Goal: Book appointment/travel/reservation

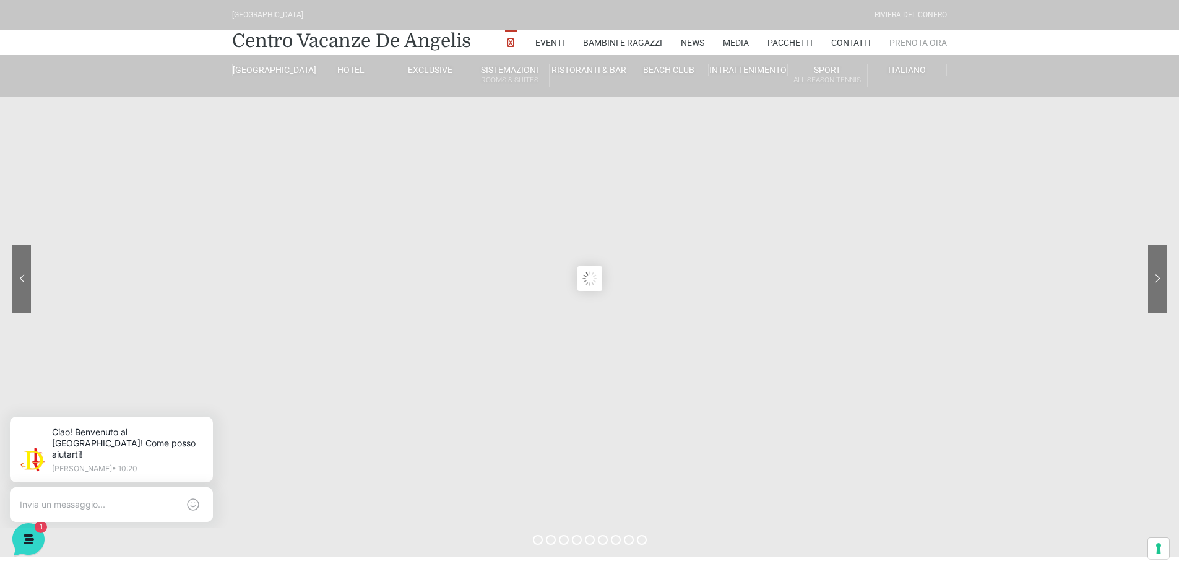
click at [916, 43] on link "Prenota Ora" at bounding box center [919, 42] width 58 height 25
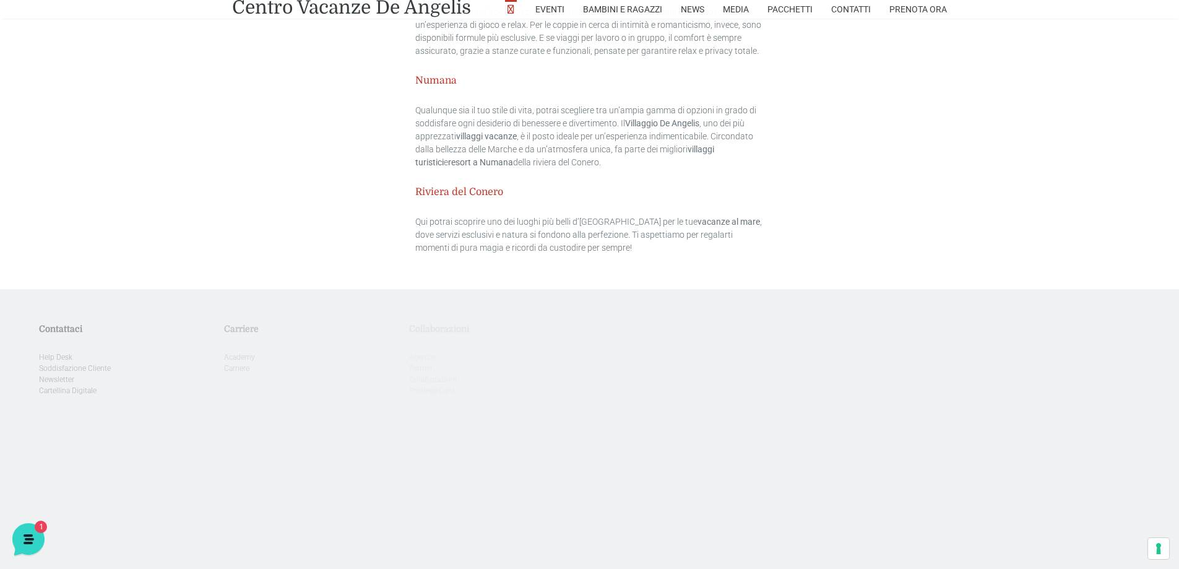
scroll to position [3833, 0]
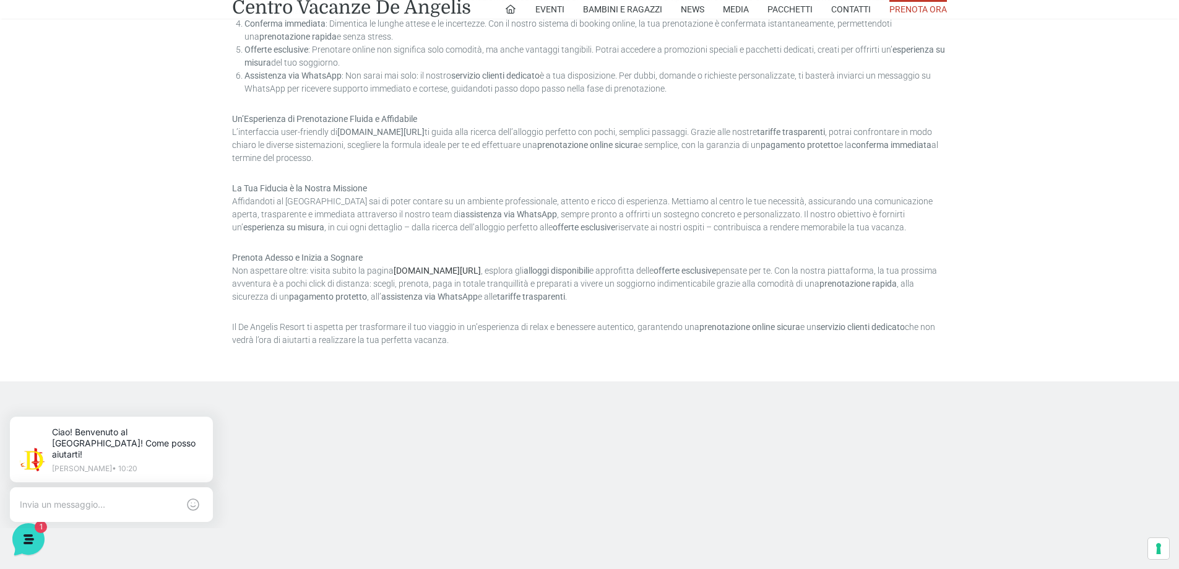
scroll to position [1128, 0]
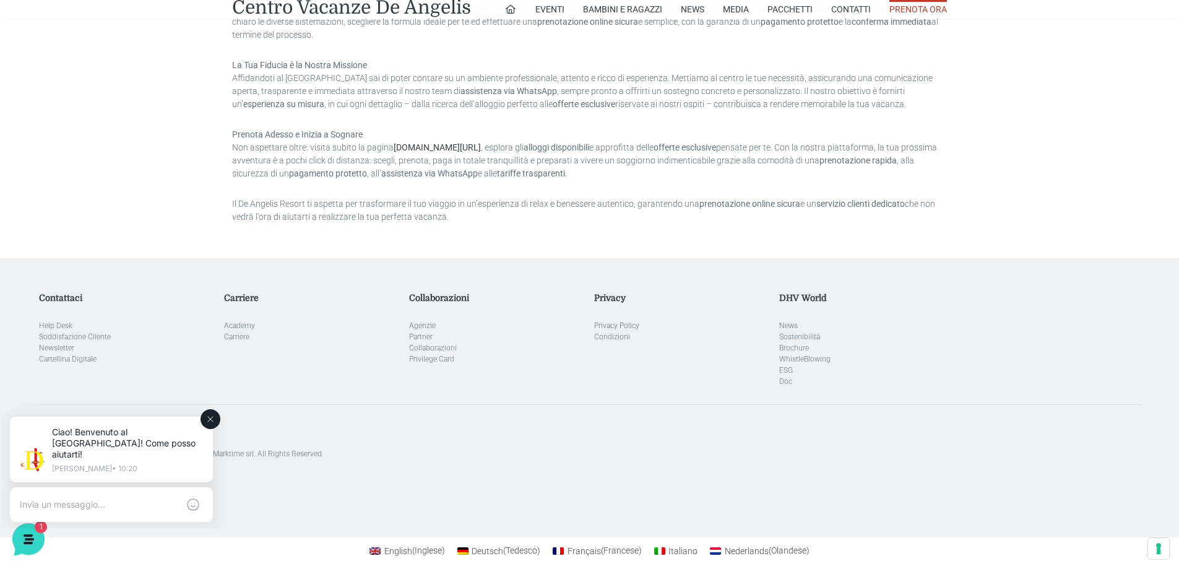
click at [207, 420] on icon at bounding box center [211, 419] width 10 height 10
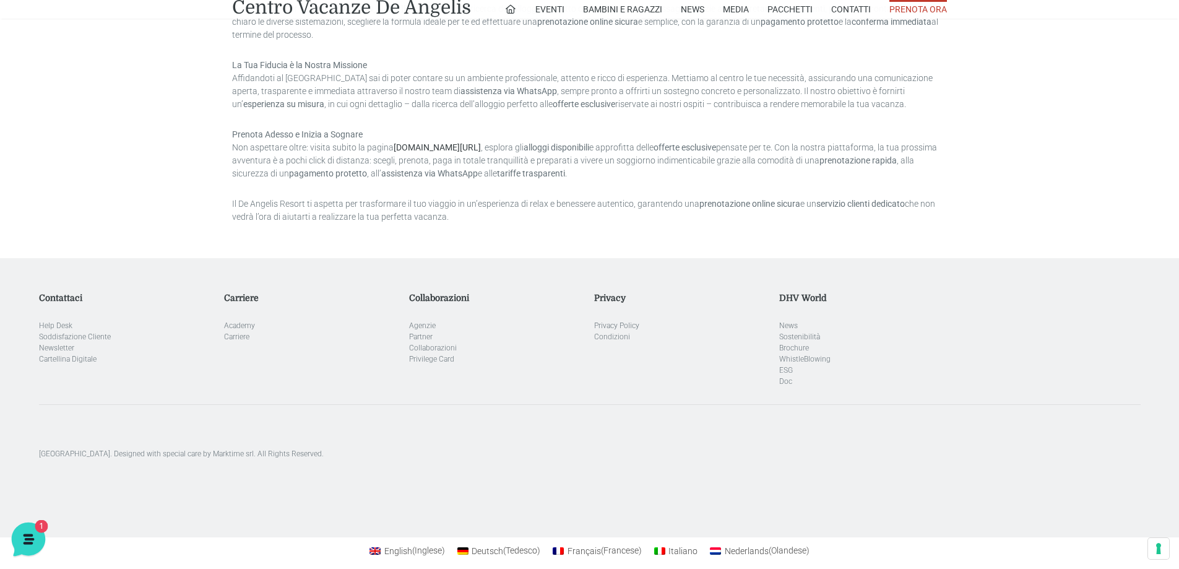
click at [25, 534] on icon at bounding box center [27, 538] width 11 height 10
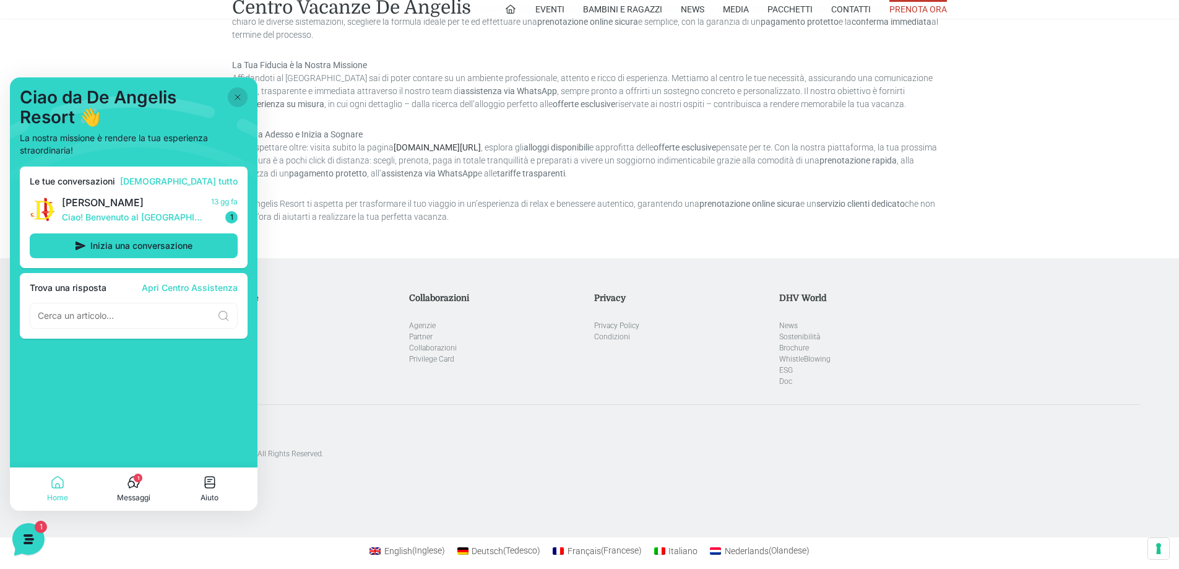
click at [317, 349] on aside "Carriere Academy Carriere" at bounding box center [311, 340] width 185 height 95
click at [238, 90] on button at bounding box center [238, 97] width 20 height 20
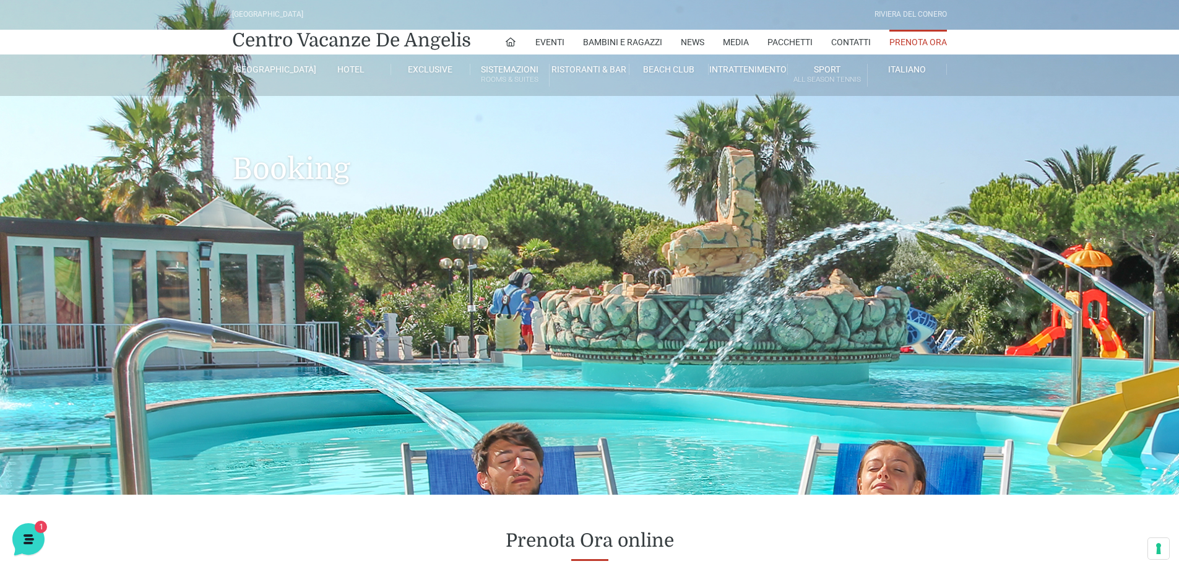
scroll to position [0, 0]
